Goal: Transaction & Acquisition: Purchase product/service

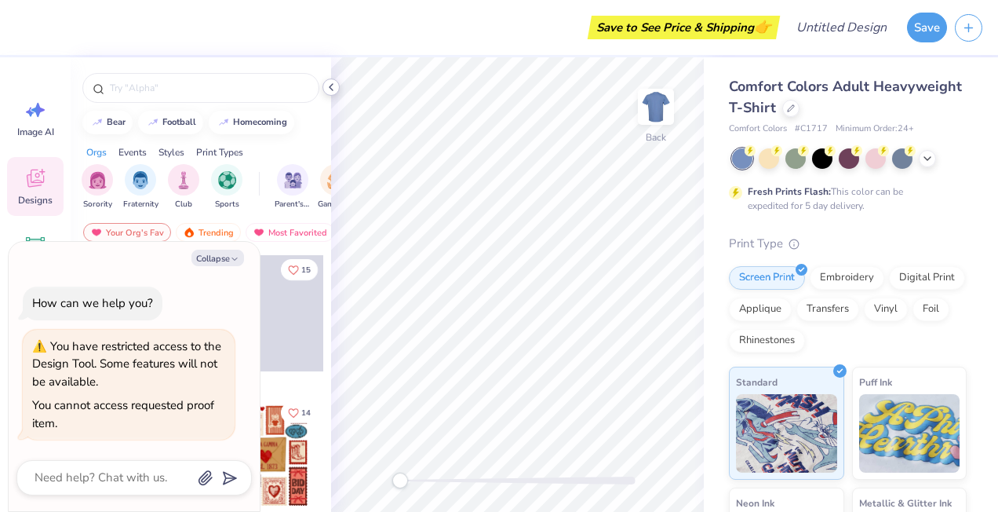
click at [331, 86] on polyline at bounding box center [331, 87] width 3 height 6
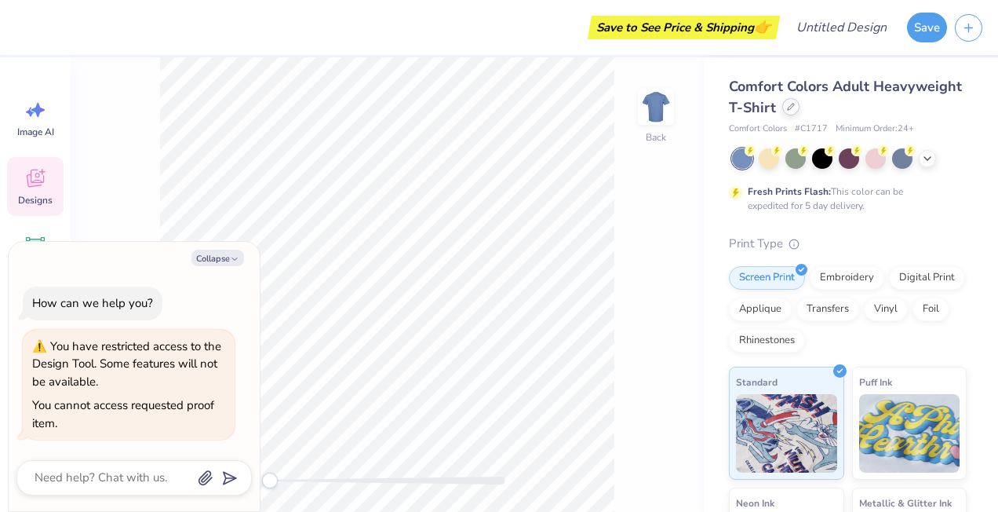
click at [795, 104] on icon at bounding box center [791, 107] width 8 height 8
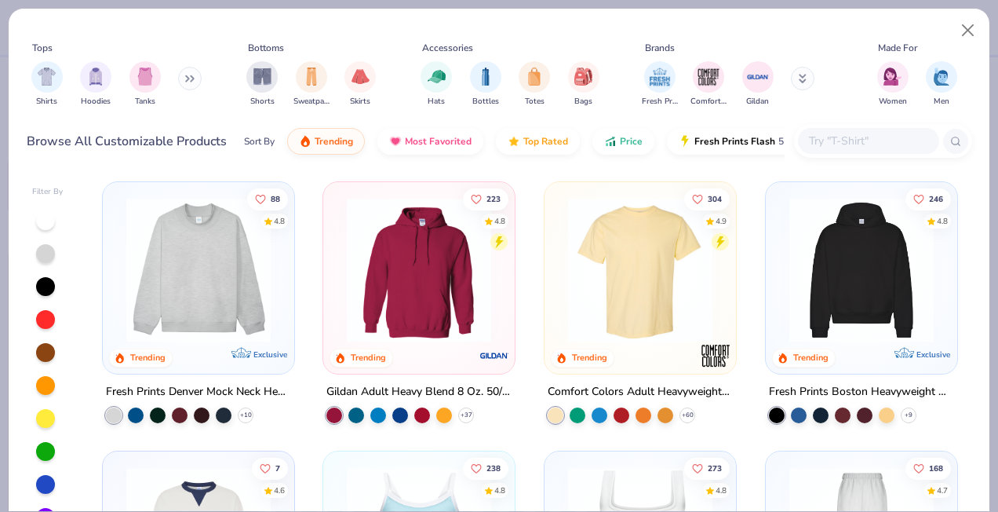
type textarea "x"
click at [867, 141] on input "text" at bounding box center [868, 141] width 121 height 18
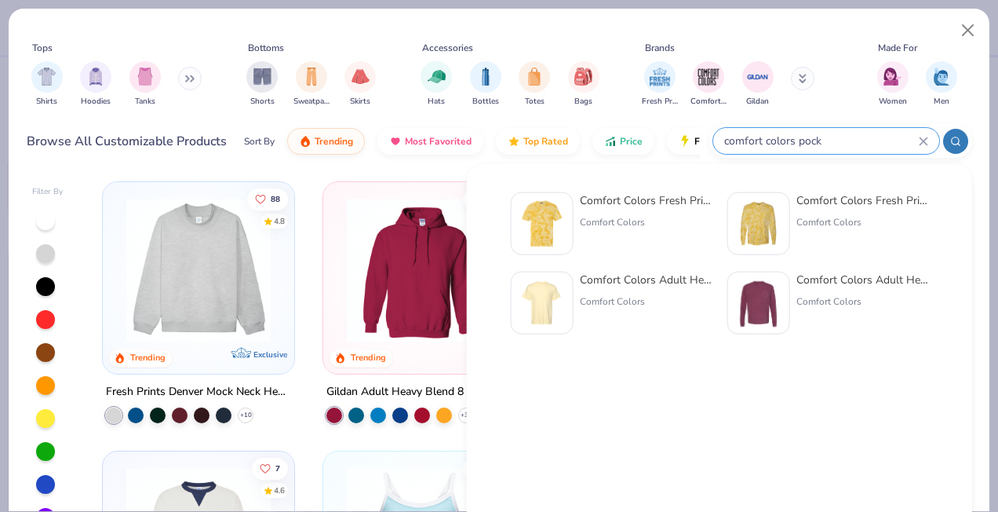
type input "comfort colors pock"
click at [667, 278] on div "Comfort Colors Adult Heavyweight RS Pocket T-Shirt" at bounding box center [646, 280] width 132 height 16
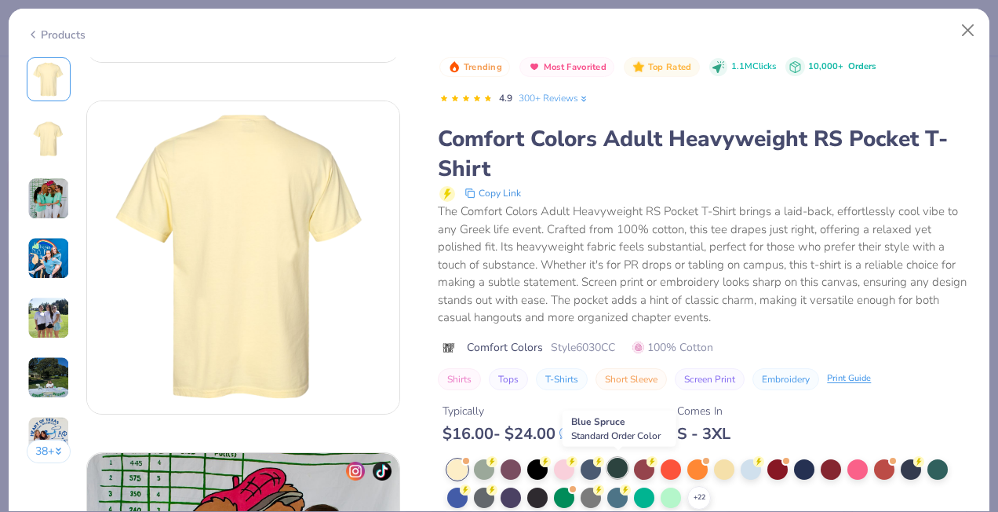
scroll to position [309, 0]
click at [484, 490] on div at bounding box center [484, 496] width 20 height 20
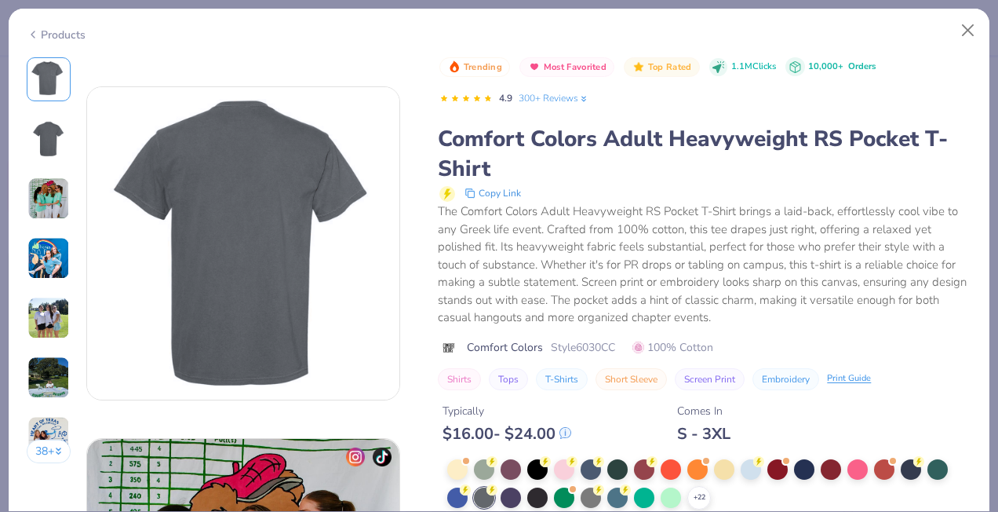
scroll to position [323, 0]
click at [695, 491] on icon at bounding box center [699, 497] width 13 height 13
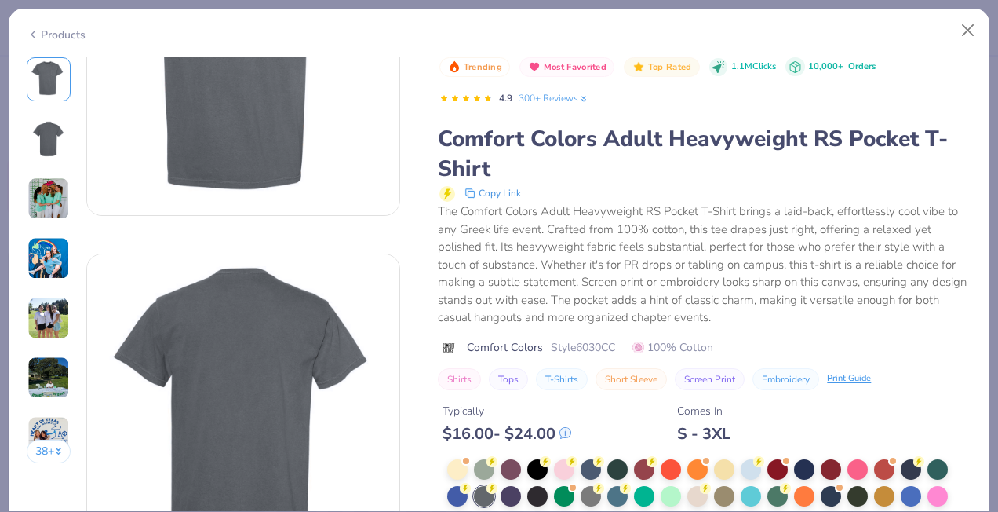
scroll to position [178, 0]
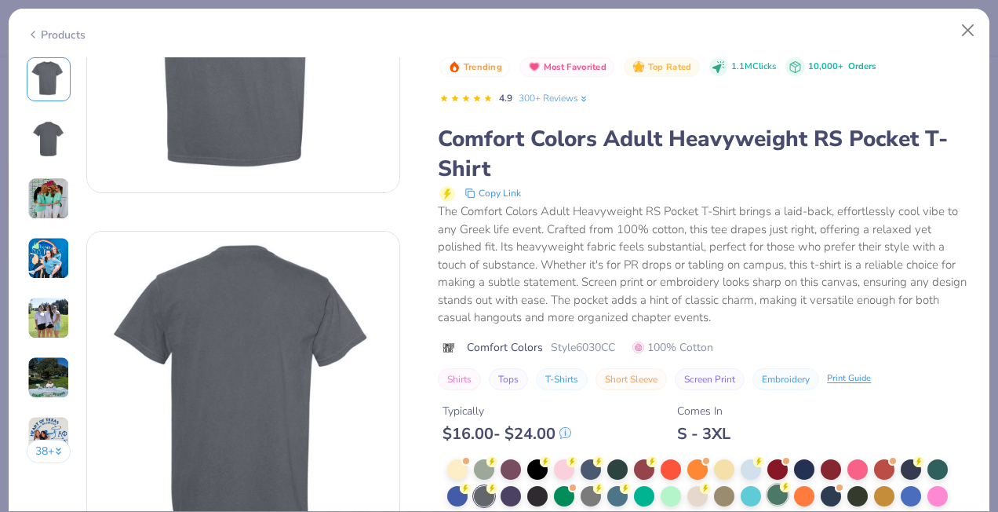
click at [777, 492] on div at bounding box center [778, 494] width 20 height 20
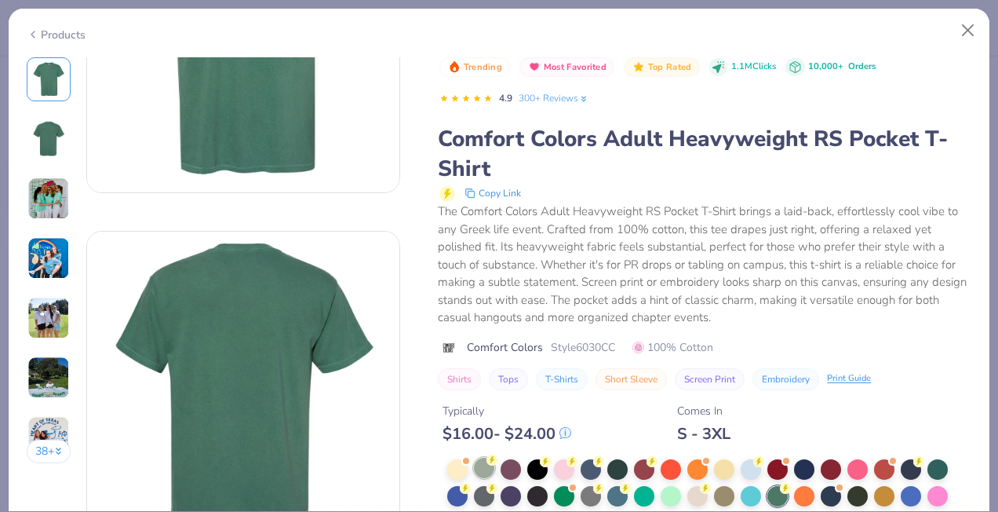
click at [491, 468] on div at bounding box center [484, 468] width 20 height 20
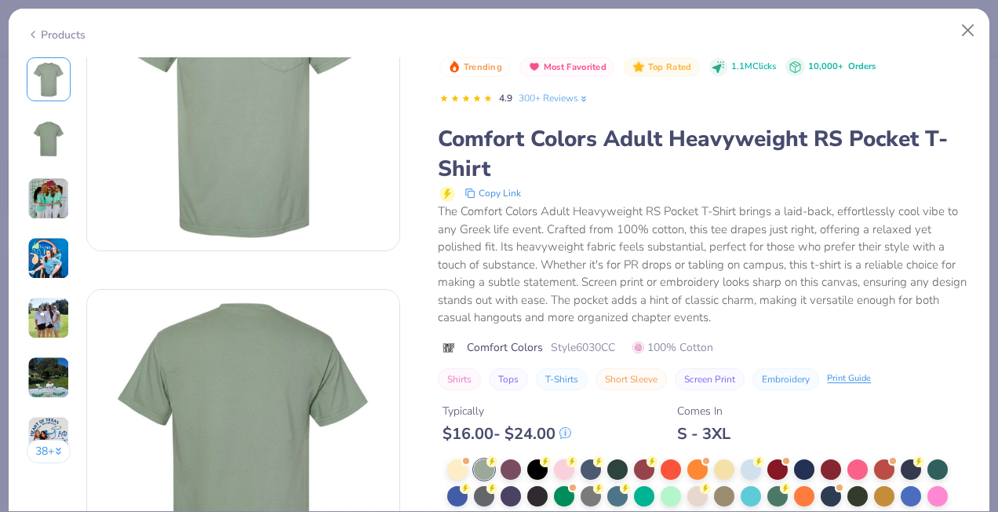
scroll to position [121, 0]
click at [928, 203] on div "The Comfort Colors Adult Heavyweight RS Pocket T-Shirt brings a laid-back, effo…" at bounding box center [705, 265] width 534 height 124
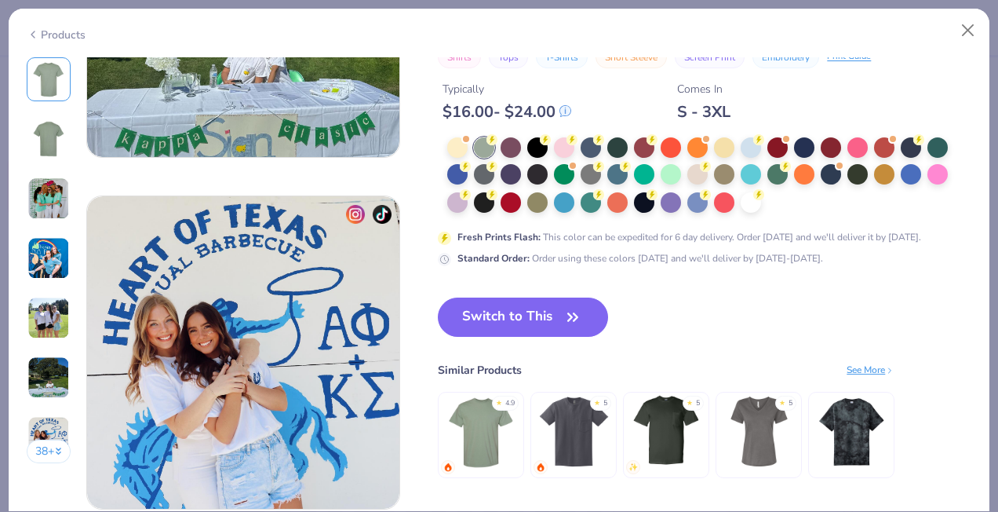
scroll to position [1971, 0]
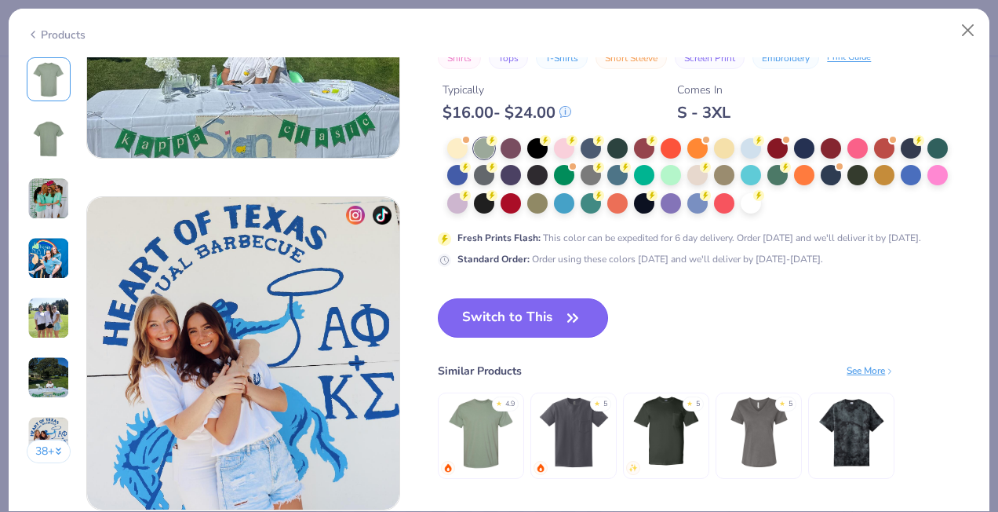
click at [535, 317] on button "Switch to This" at bounding box center [523, 317] width 170 height 39
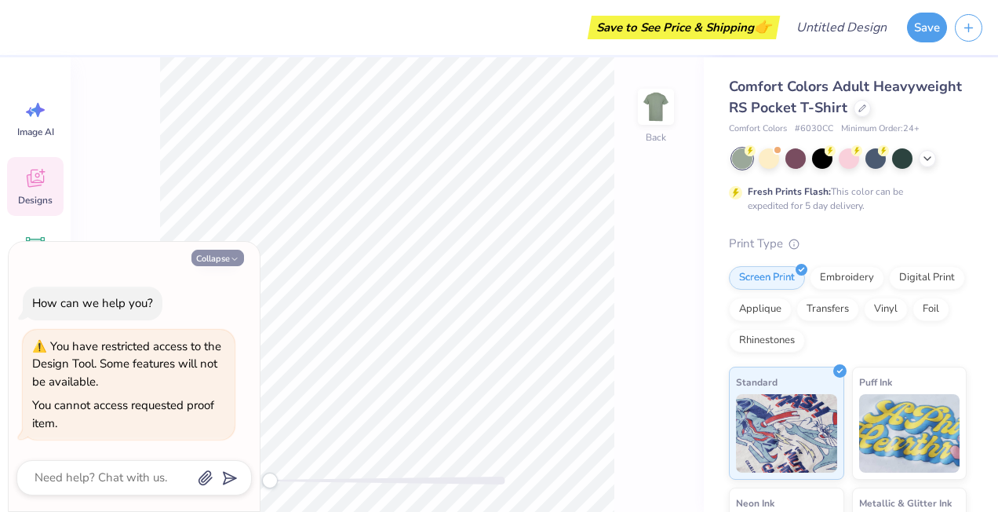
click at [220, 256] on button "Collapse" at bounding box center [218, 258] width 53 height 16
type textarea "x"
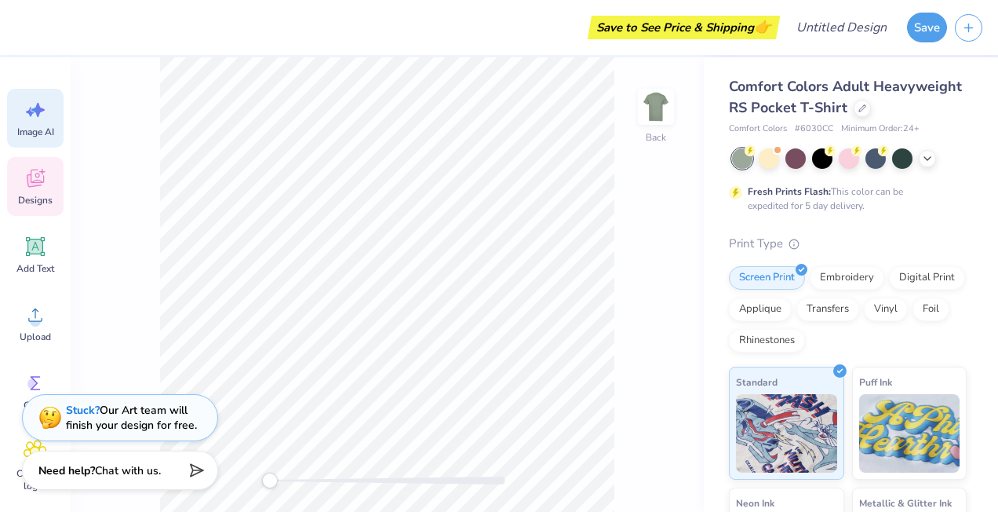
click at [42, 119] on icon at bounding box center [36, 110] width 24 height 24
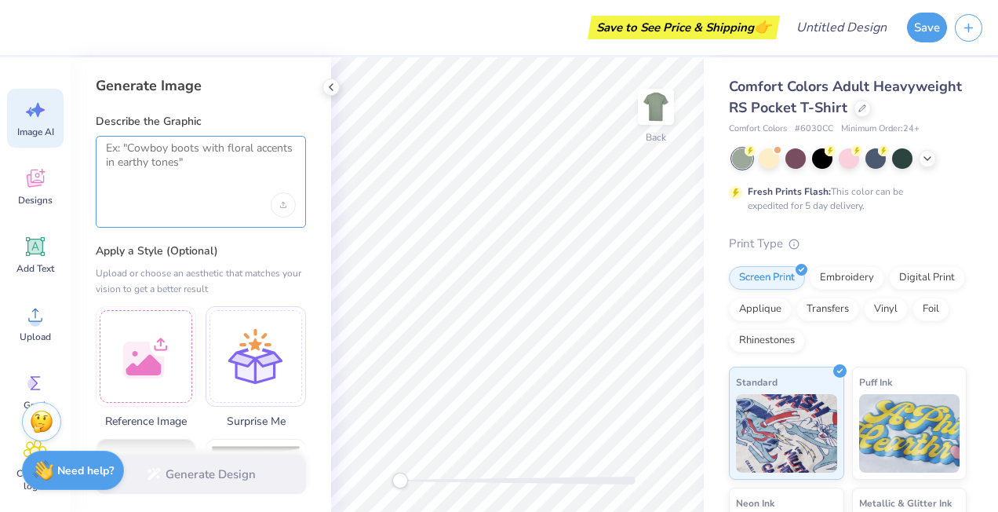
click at [221, 160] on textarea at bounding box center [201, 160] width 190 height 39
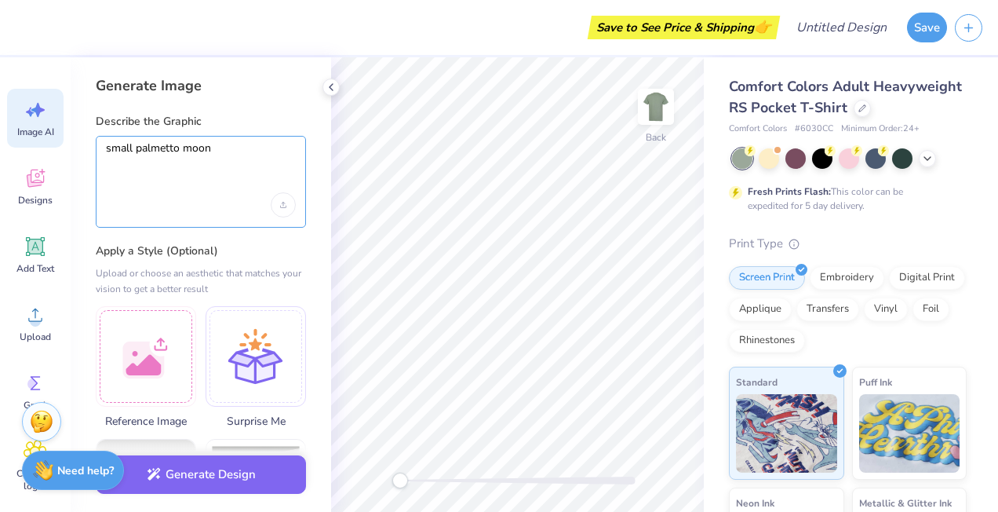
click at [137, 149] on textarea "small palmetto moon" at bounding box center [201, 160] width 190 height 39
click at [149, 162] on textarea "small south carolina symbol with the palmetto moon" at bounding box center [201, 160] width 190 height 39
click at [261, 166] on textarea "small south Carolina symbol with the palmetto and crescent moon" at bounding box center [201, 160] width 190 height 39
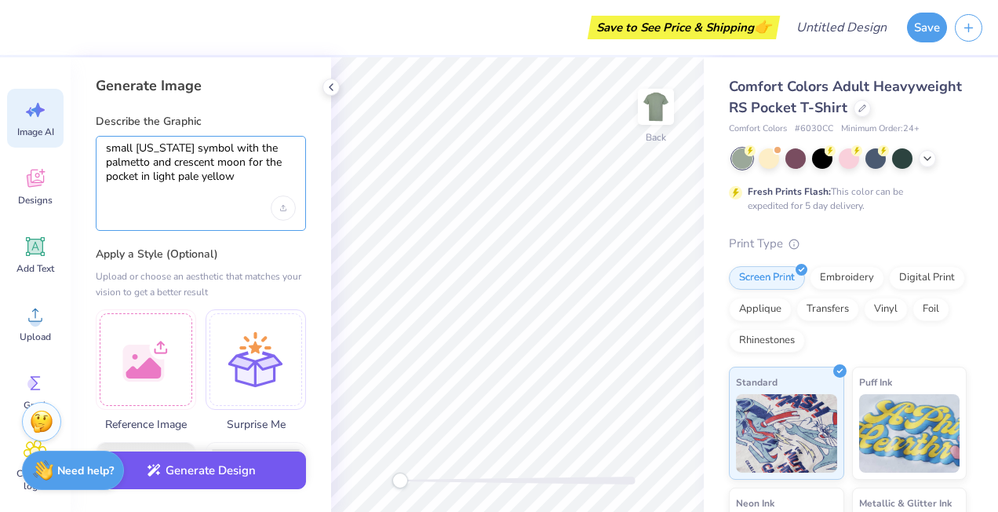
type textarea "small south Carolina symbol with the palmetto and crescent moon for the pocket …"
click at [250, 483] on button "Generate Design" at bounding box center [201, 470] width 210 height 38
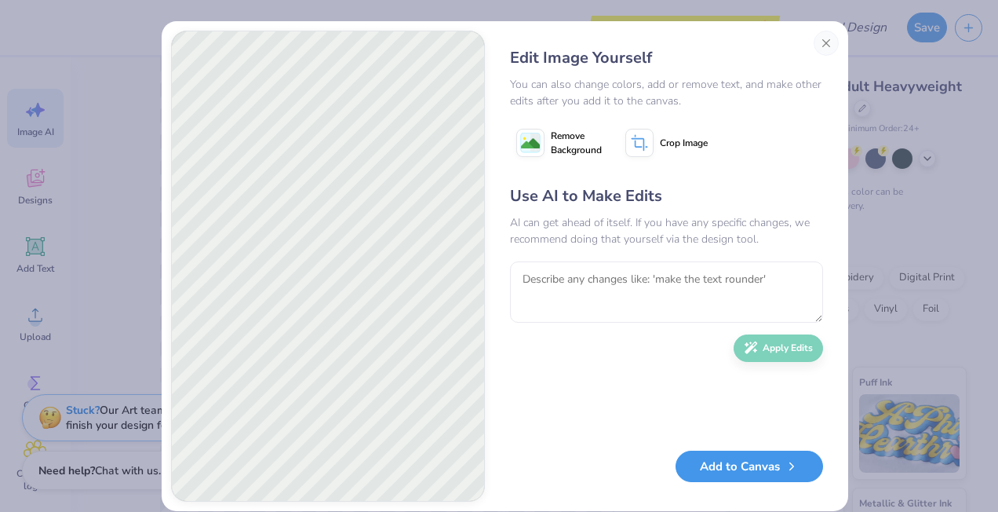
click at [733, 464] on button "Add to Canvas" at bounding box center [750, 467] width 148 height 32
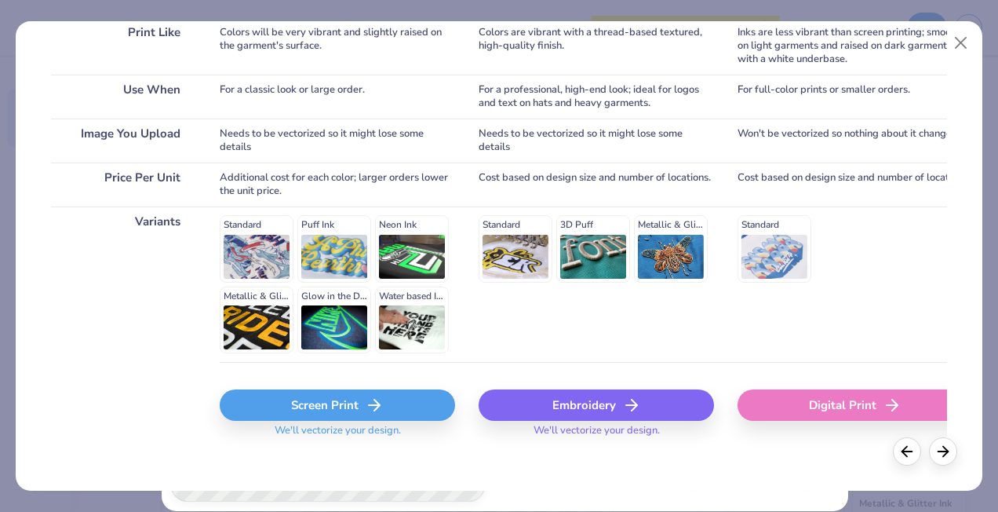
scroll to position [270, 0]
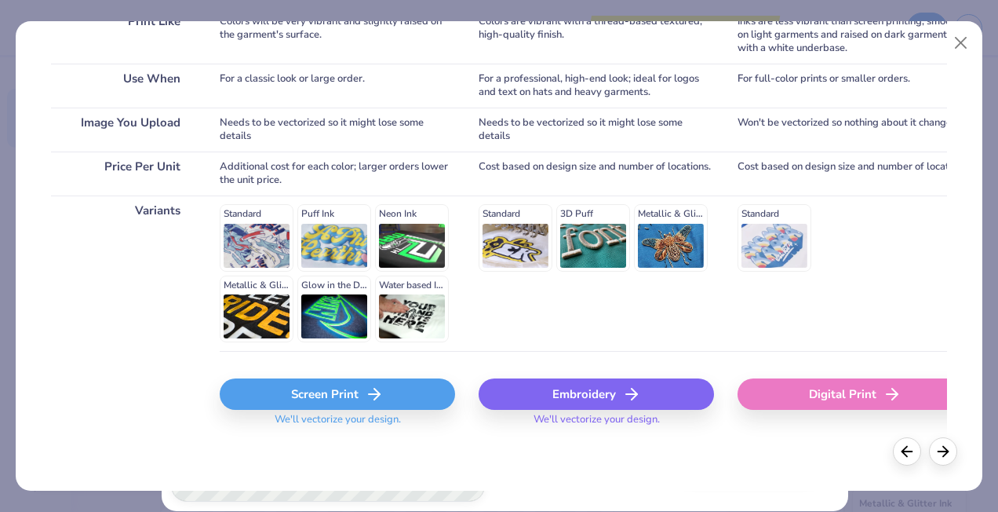
click at [398, 390] on div "Screen Print" at bounding box center [337, 393] width 235 height 31
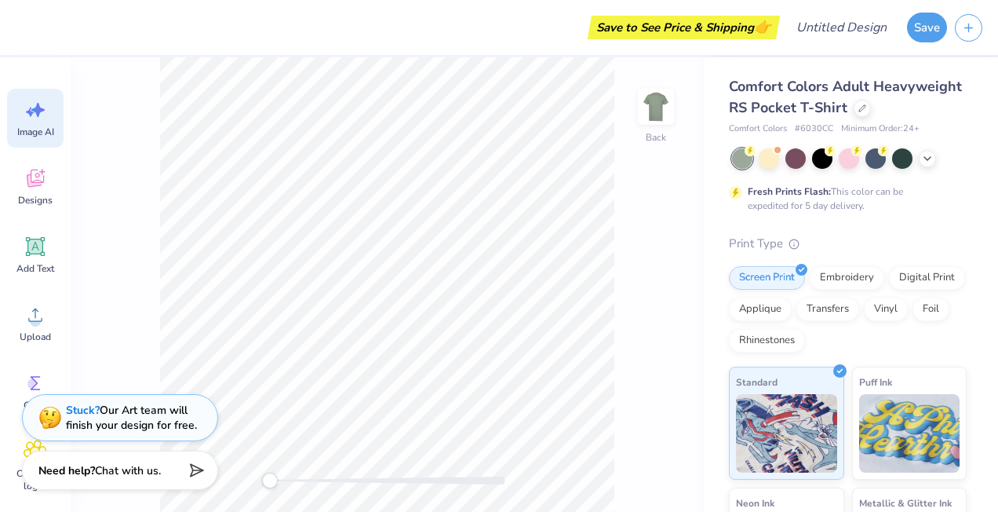
scroll to position [0, 0]
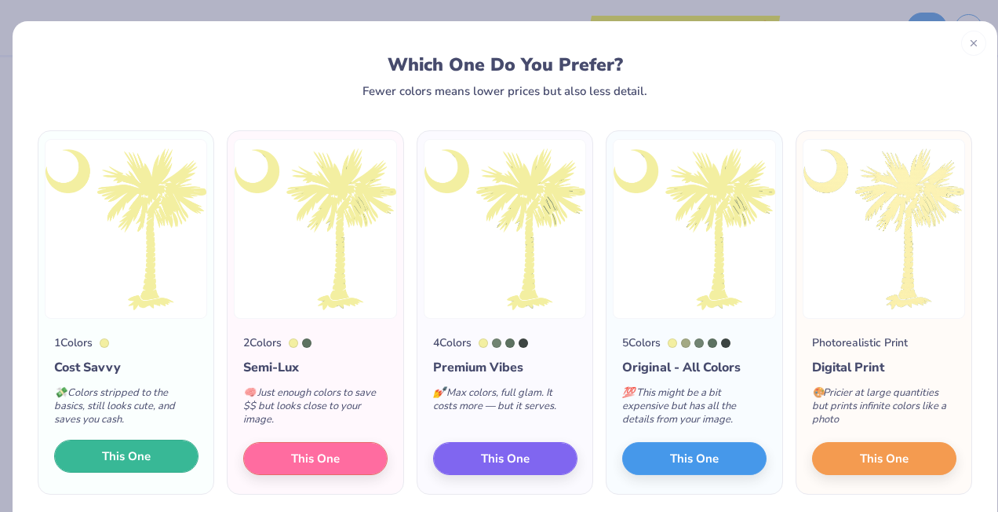
click at [145, 454] on span "This One" at bounding box center [126, 456] width 49 height 18
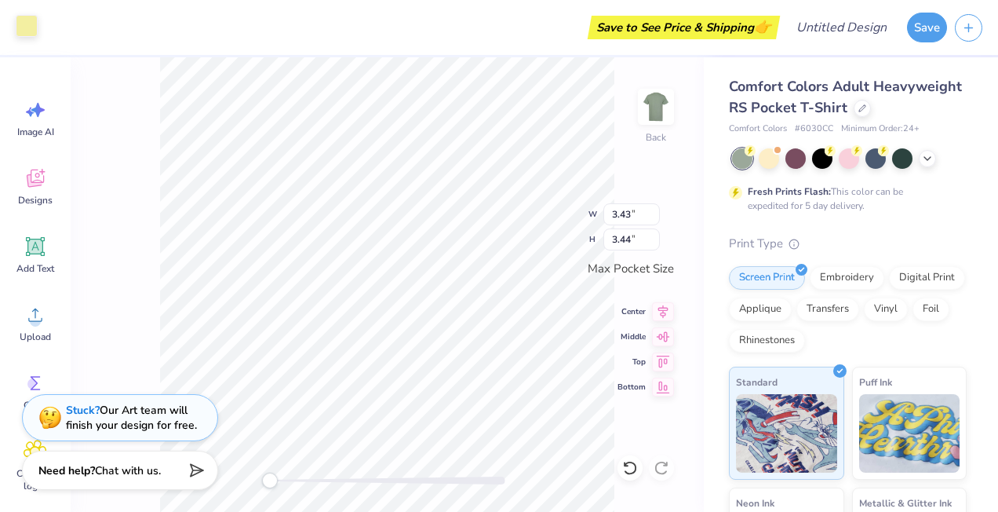
click at [30, 28] on div at bounding box center [27, 26] width 22 height 22
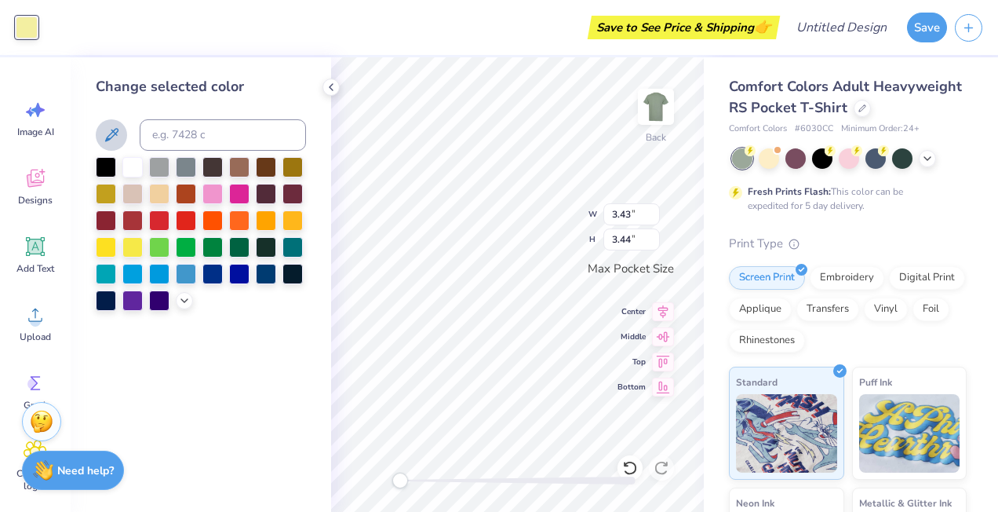
click at [120, 131] on icon at bounding box center [111, 135] width 19 height 19
click at [112, 135] on icon at bounding box center [111, 135] width 19 height 19
click at [118, 135] on icon at bounding box center [111, 135] width 19 height 19
click at [179, 310] on div at bounding box center [201, 234] width 210 height 154
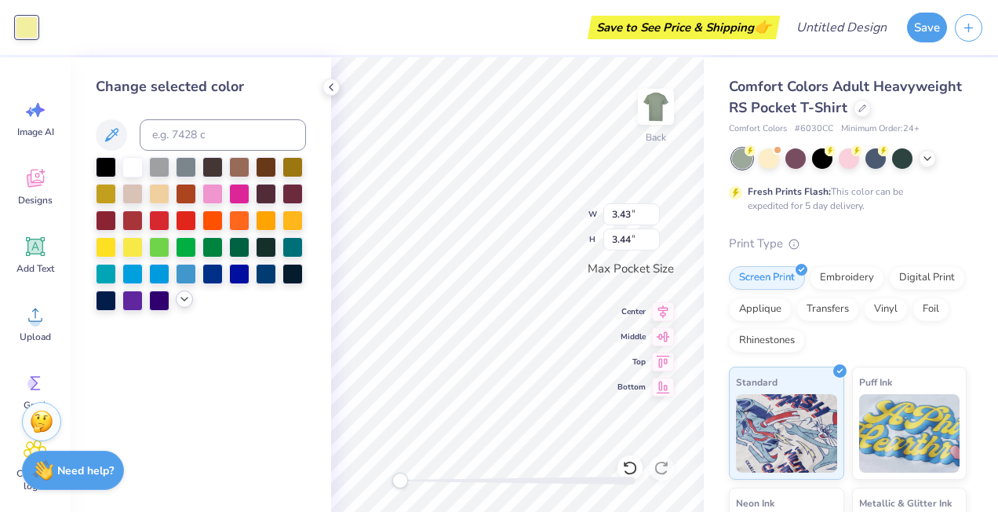
click at [187, 301] on icon at bounding box center [184, 299] width 13 height 13
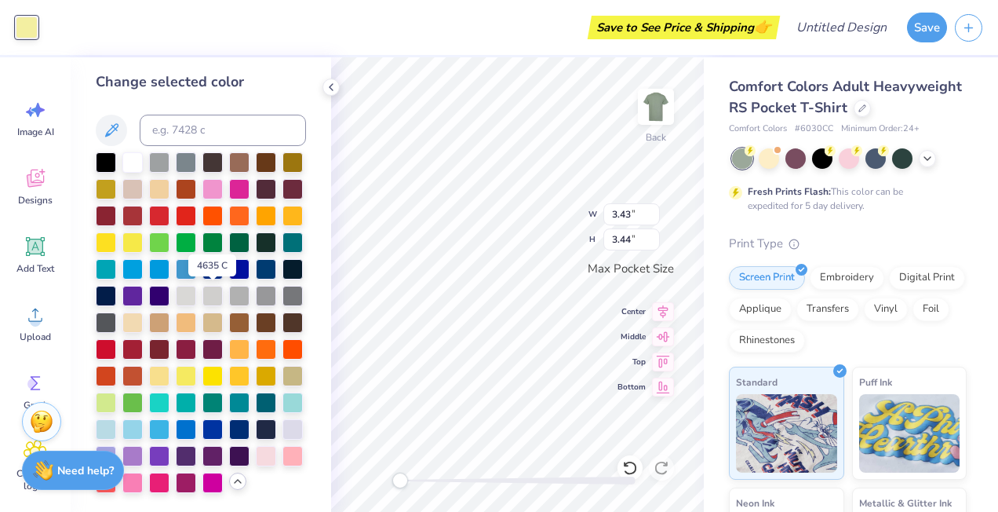
scroll to position [58, 0]
click at [170, 364] on div at bounding box center [159, 374] width 20 height 20
click at [170, 177] on div at bounding box center [159, 187] width 20 height 20
click at [196, 364] on div at bounding box center [186, 374] width 20 height 20
click at [170, 364] on div at bounding box center [159, 374] width 20 height 20
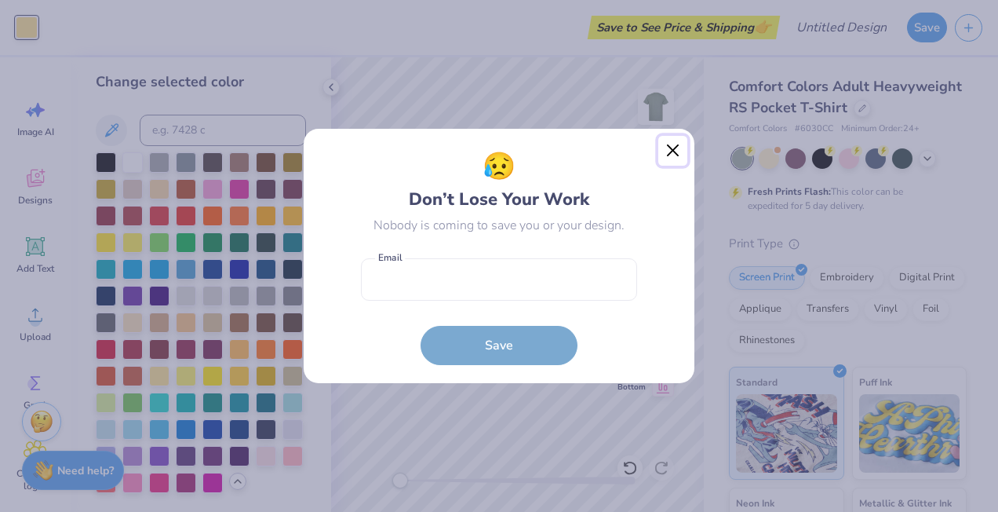
click at [681, 149] on button "Close" at bounding box center [674, 151] width 30 height 30
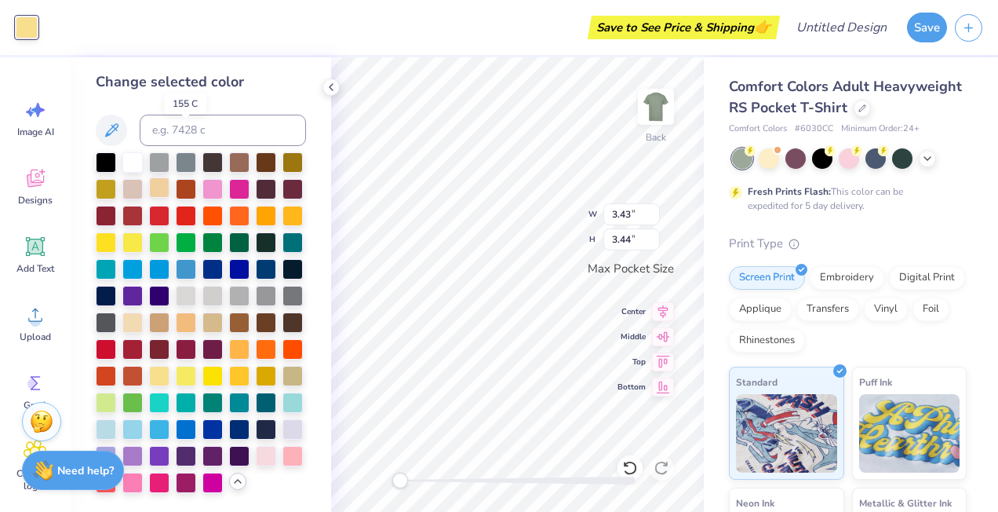
click at [170, 177] on div at bounding box center [159, 187] width 20 height 20
click at [122, 311] on div at bounding box center [132, 321] width 20 height 20
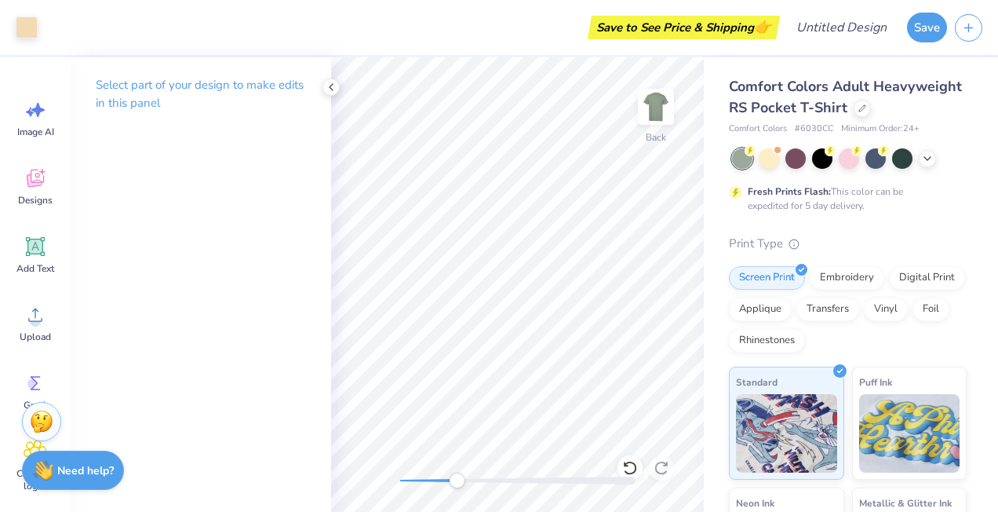
drag, startPoint x: 399, startPoint y: 479, endPoint x: 468, endPoint y: 480, distance: 69.1
click at [465, 480] on div "Accessibility label" at bounding box center [457, 481] width 16 height 16
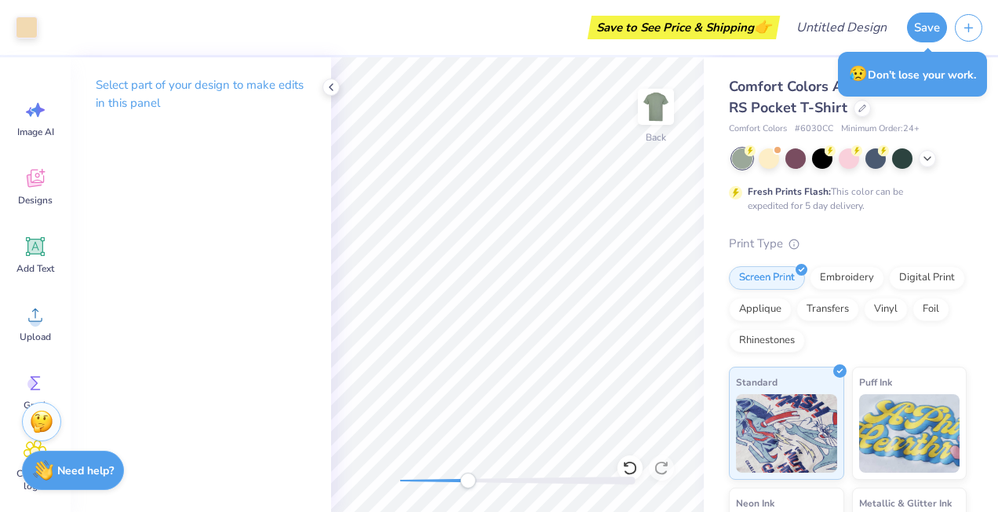
click at [315, 13] on div "Save to See Price & Shipping 👉" at bounding box center [411, 27] width 731 height 55
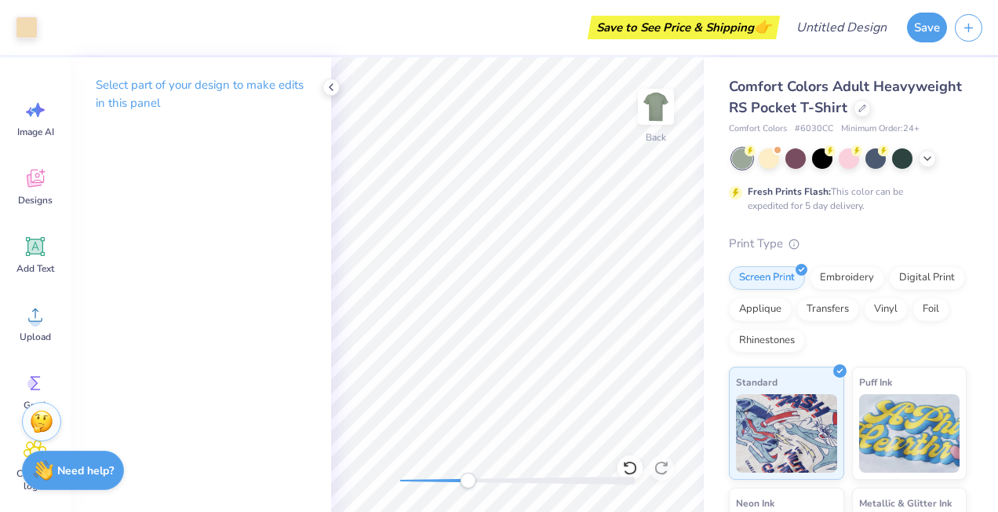
click at [437, 477] on div at bounding box center [517, 480] width 235 height 8
click at [417, 485] on div at bounding box center [517, 481] width 235 height 16
click at [389, 484] on div "Back" at bounding box center [517, 284] width 373 height 454
click at [336, 82] on icon at bounding box center [331, 87] width 13 height 13
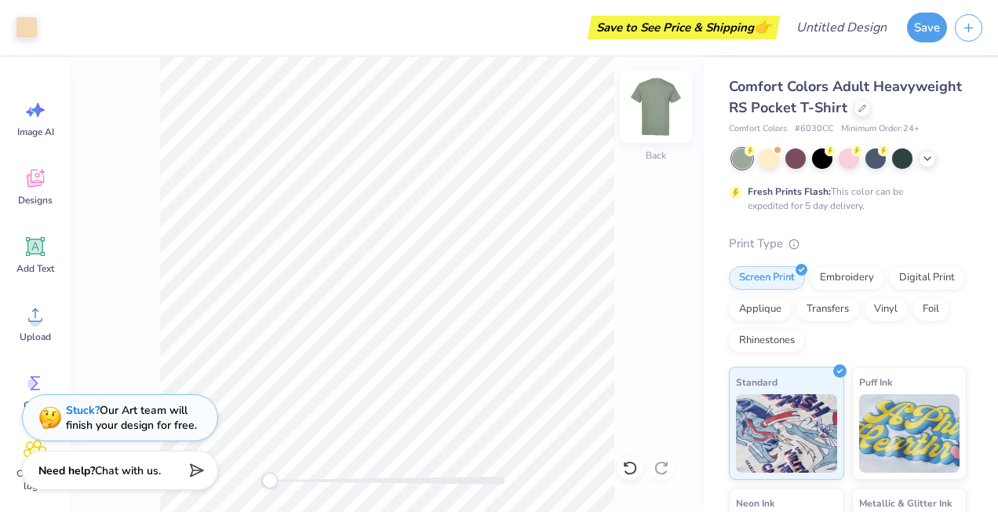
click at [663, 102] on img at bounding box center [656, 106] width 63 height 63
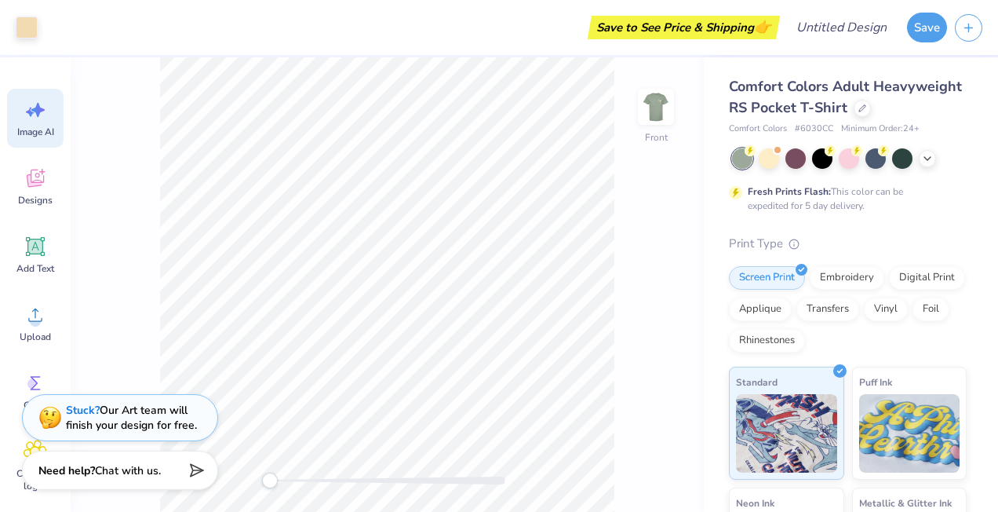
click at [37, 113] on icon at bounding box center [37, 110] width 13 height 14
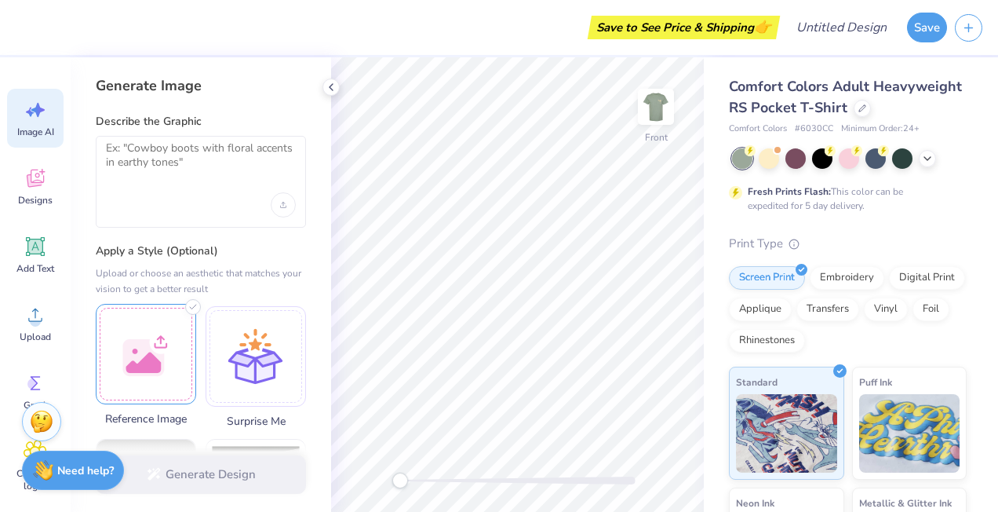
click at [157, 338] on div at bounding box center [146, 354] width 100 height 100
click at [231, 183] on div at bounding box center [201, 182] width 210 height 92
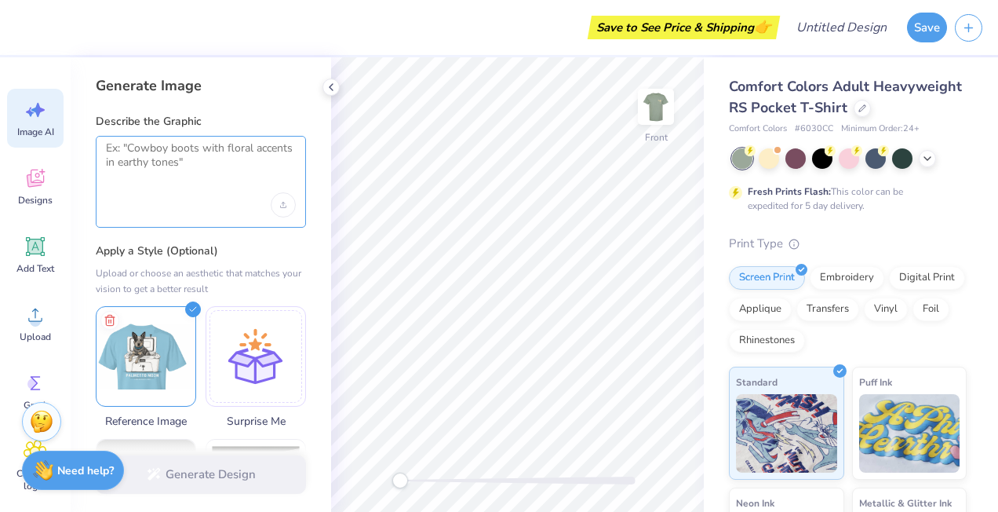
click at [173, 154] on textarea at bounding box center [201, 160] width 190 height 39
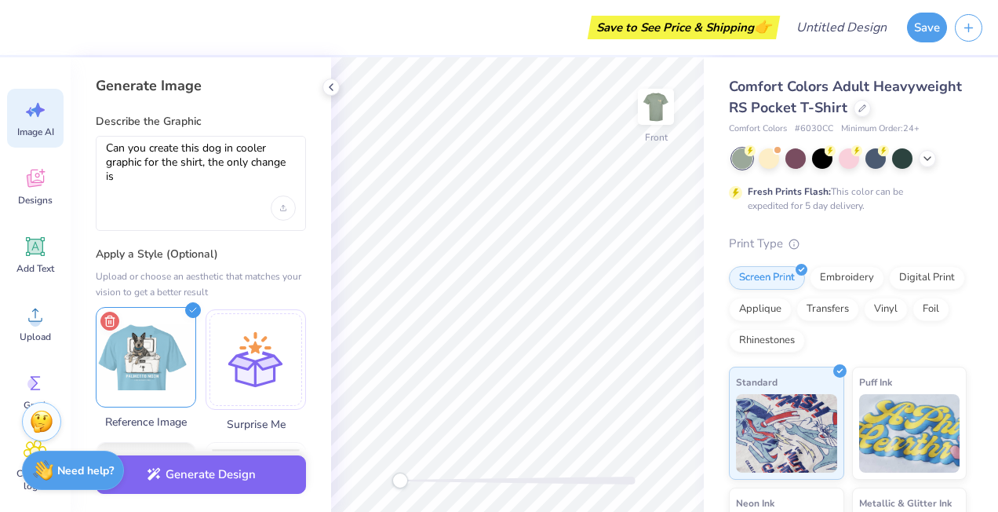
click at [109, 319] on icon at bounding box center [109, 321] width 19 height 19
click at [168, 331] on div at bounding box center [146, 357] width 100 height 100
click at [159, 181] on textarea "Can you create this dog in cooler graphic for the shirt, the only change is" at bounding box center [201, 162] width 190 height 42
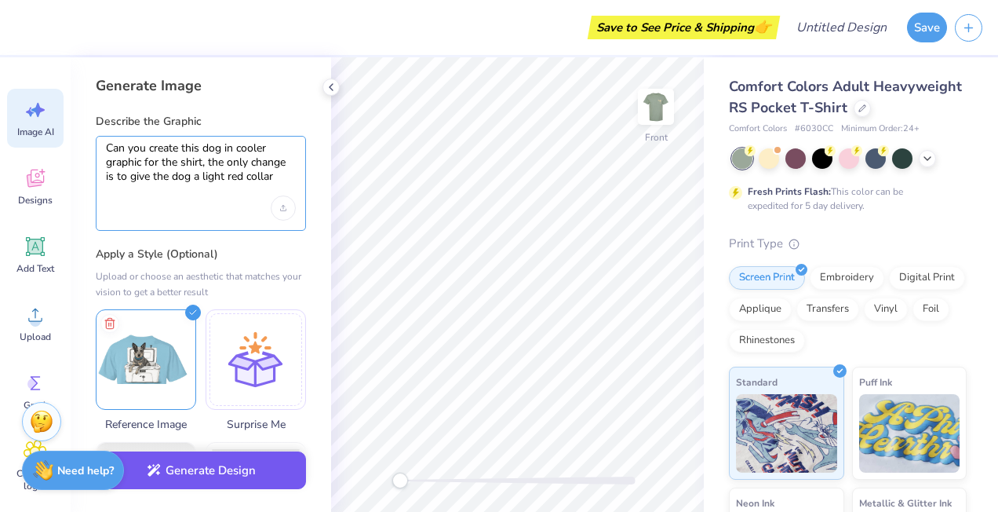
type textarea "Can you create this dog in cooler graphic for the shirt, the only change is to …"
click at [208, 476] on button "Generate Design" at bounding box center [201, 470] width 210 height 38
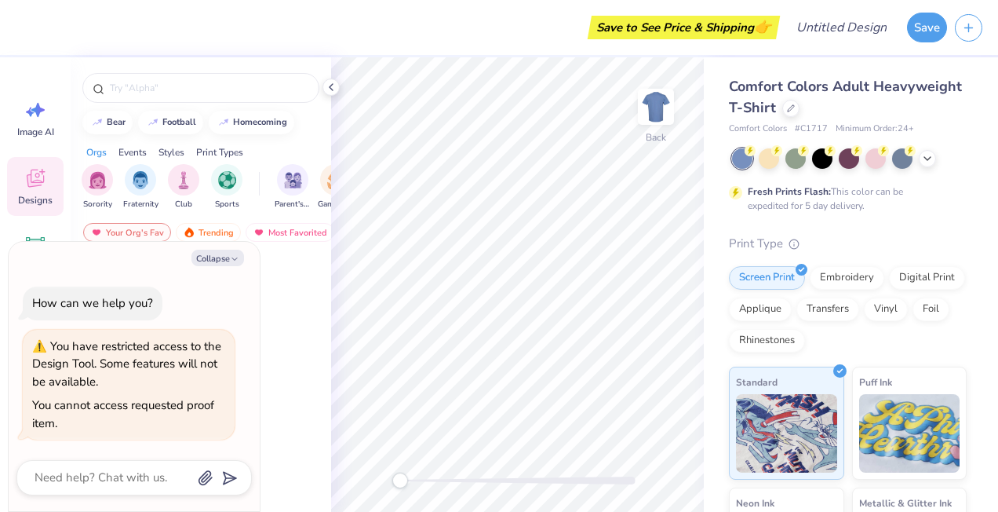
type textarea "x"
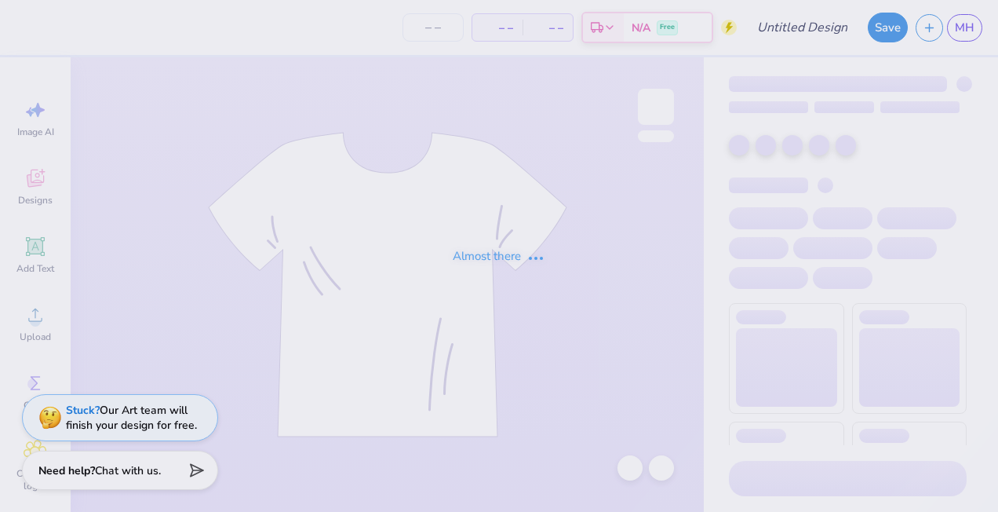
type input "beer"
type input "24"
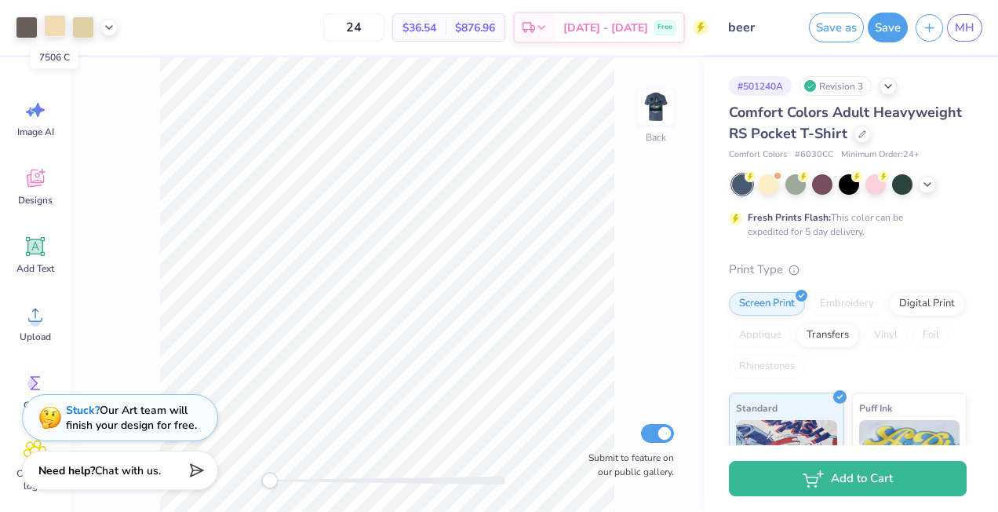
click at [60, 24] on div at bounding box center [55, 26] width 22 height 22
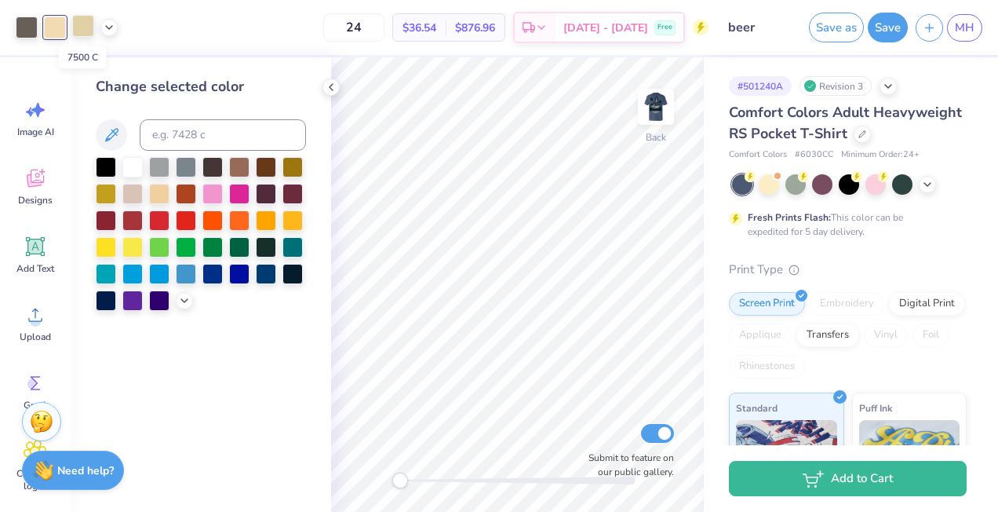
click at [89, 31] on div at bounding box center [83, 26] width 22 height 22
click at [53, 26] on div at bounding box center [55, 26] width 22 height 22
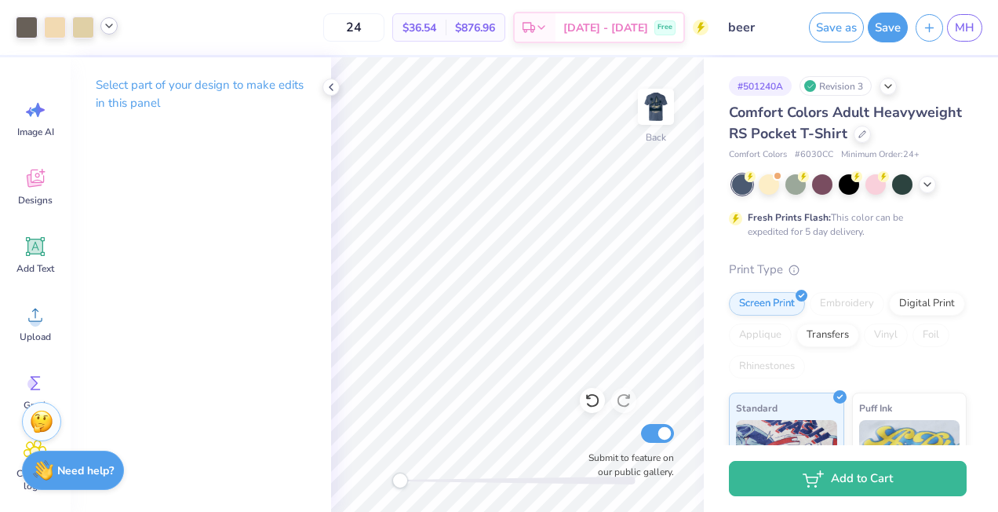
click at [115, 29] on icon at bounding box center [109, 26] width 13 height 13
click at [57, 26] on div at bounding box center [55, 26] width 22 height 22
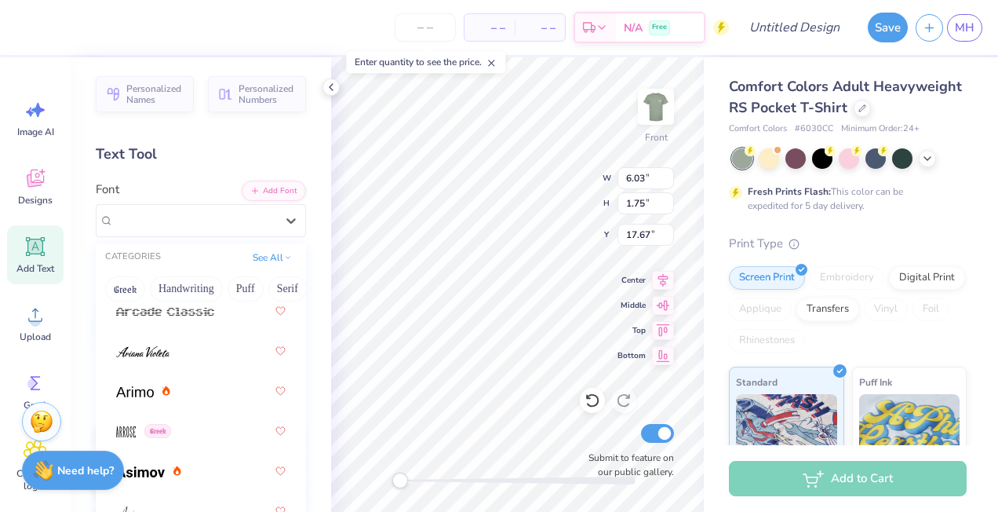
scroll to position [853, 0]
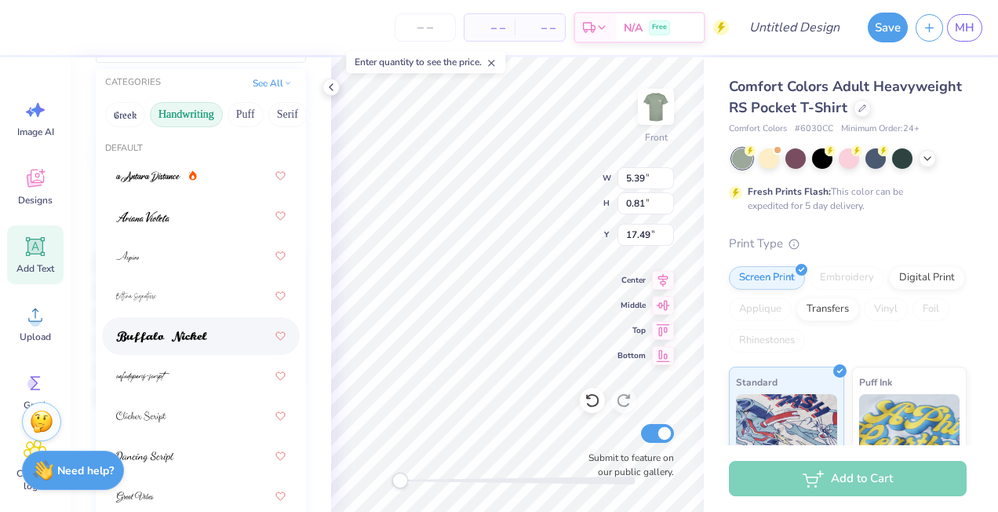
scroll to position [97, 0]
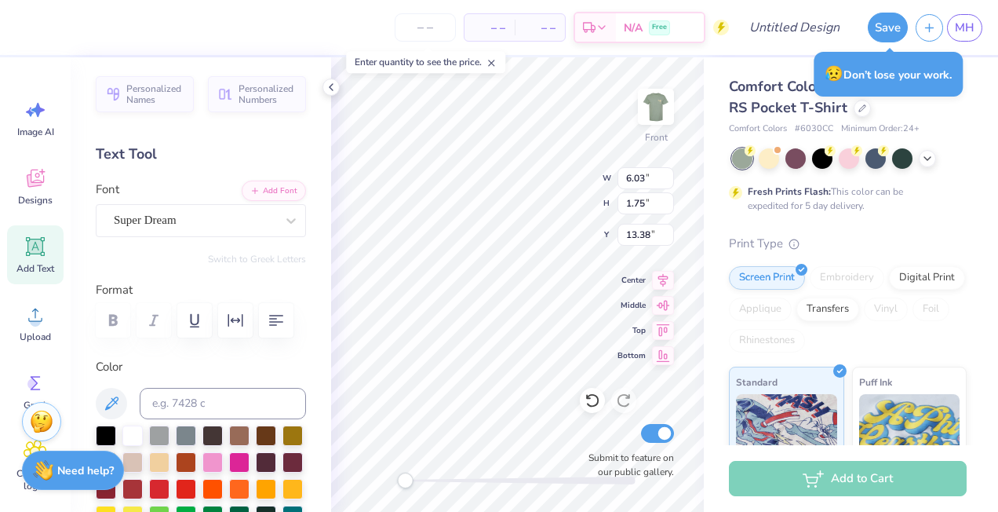
type textarea "Ty'"
